Goal: Task Accomplishment & Management: Complete application form

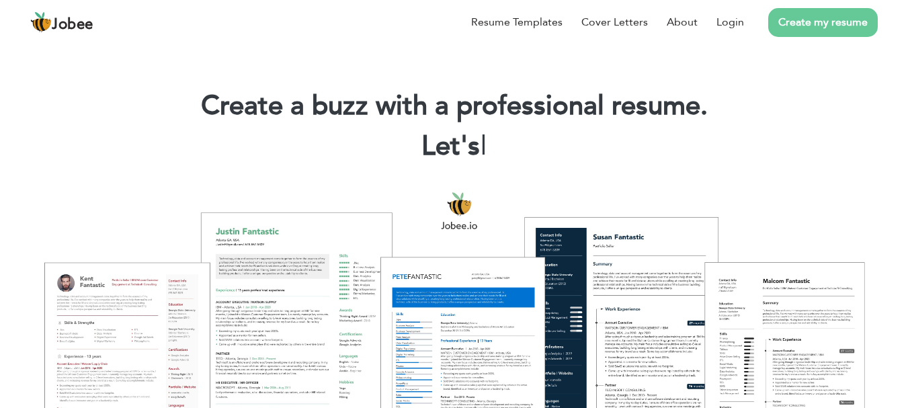
click at [829, 26] on link "Create my resume" at bounding box center [823, 22] width 110 height 29
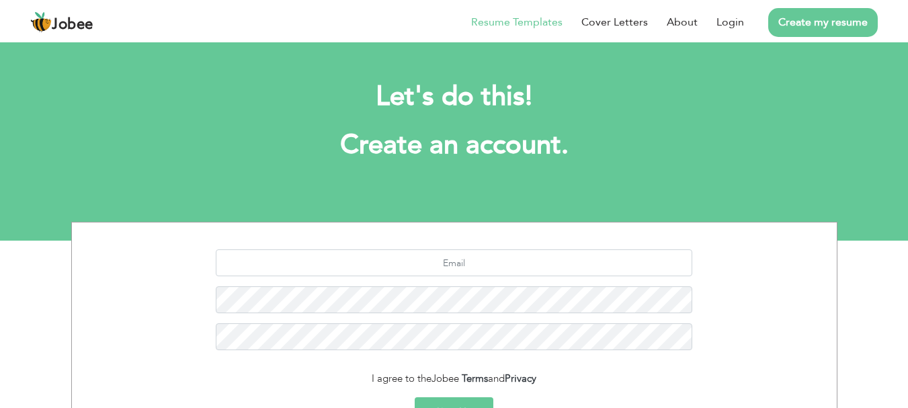
click at [494, 26] on link "Resume Templates" at bounding box center [516, 22] width 91 height 16
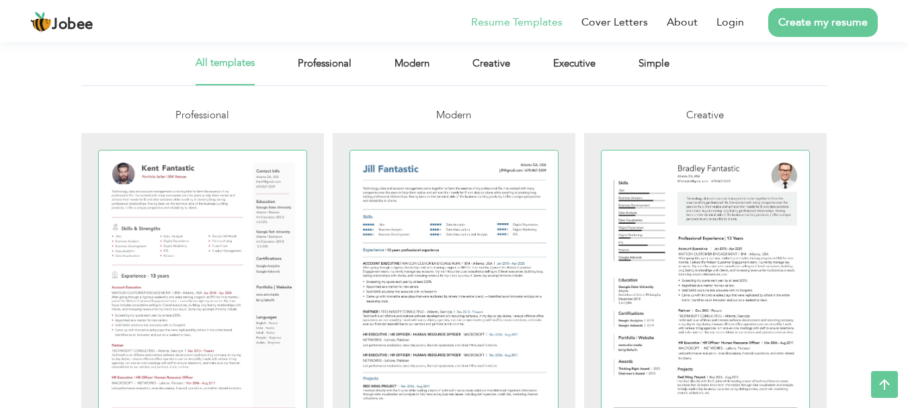
scroll to position [278, 0]
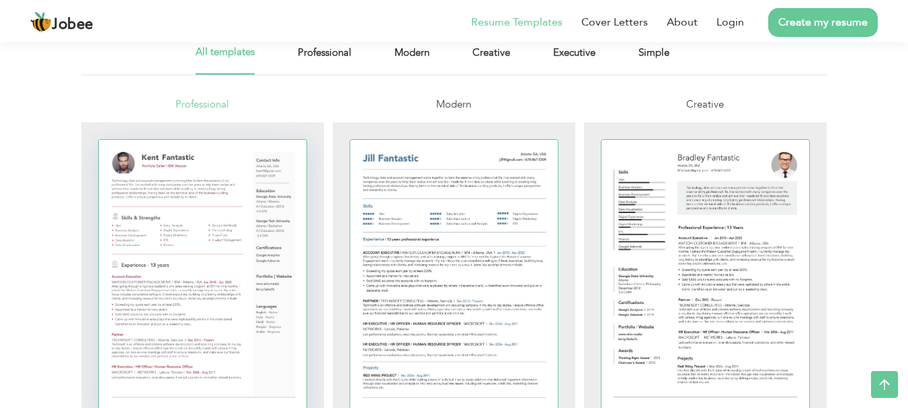
click at [276, 235] on div at bounding box center [203, 275] width 208 height 270
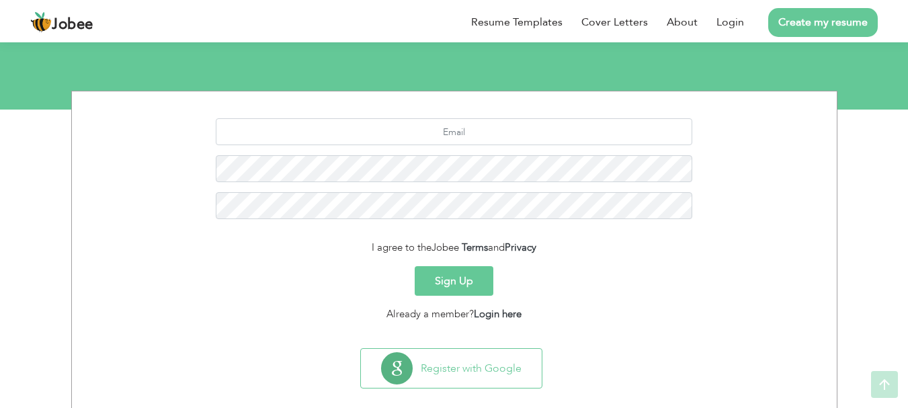
scroll to position [150, 0]
